Goal: Task Accomplishment & Management: Manage account settings

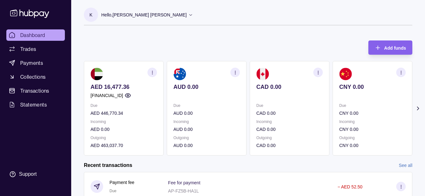
click at [141, 12] on p "Hello, [PERSON_NAME] [PERSON_NAME]" at bounding box center [144, 14] width 86 height 7
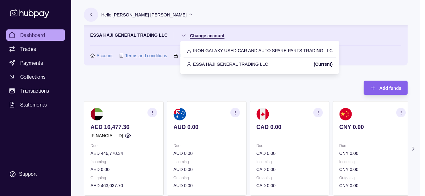
click at [201, 33] on html "Dashboard Trades Payments Collections Transactions Statements Support K Hello, …" at bounding box center [212, 188] width 425 height 377
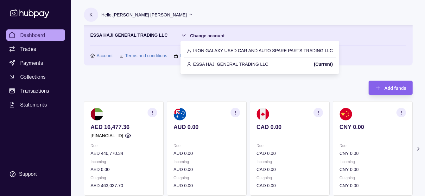
click at [215, 64] on p "ESSA HAJI GENERAL TRADING LLC" at bounding box center [230, 64] width 75 height 7
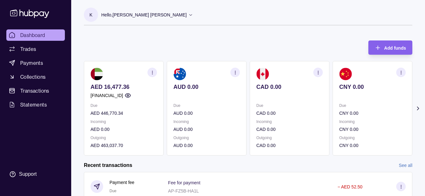
click at [151, 20] on div "Hello, [PERSON_NAME] [PERSON_NAME]" at bounding box center [147, 14] width 92 height 13
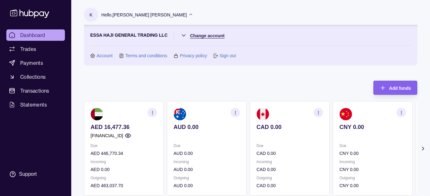
click at [204, 34] on html "Dashboard Trades Payments Collections Transactions Statements Support K Hello, …" at bounding box center [215, 188] width 430 height 377
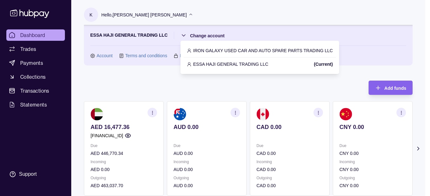
click at [208, 48] on p "IRON GALAXY USED CAR AND AUTO SPARE PARTS TRADING LLC" at bounding box center [263, 50] width 140 height 7
